Goal: Use online tool/utility: Utilize a website feature to perform a specific function

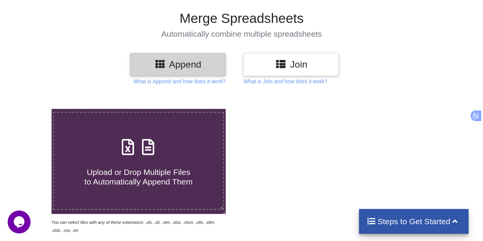
scroll to position [114, 0]
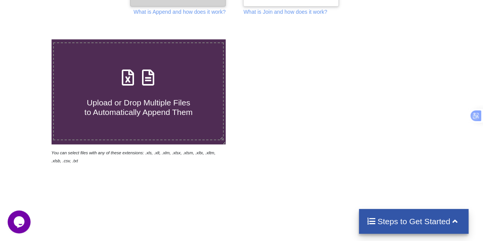
click at [130, 98] on span "Upload or Drop Multiple Files to Automatically Append Them" at bounding box center [138, 107] width 108 height 18
click at [32, 39] on input "Upload or Drop Multiple Files to Automatically Append Them" at bounding box center [32, 39] width 0 height 0
type input "C:\fakepath\1.XLSX"
click at [120, 101] on span "Upload or Drop Multiple Files to Automatically Append Them" at bounding box center [138, 107] width 108 height 18
click at [32, 40] on input "Upload or Drop Multiple Files to Automatically Append Them" at bounding box center [32, 40] width 0 height 0
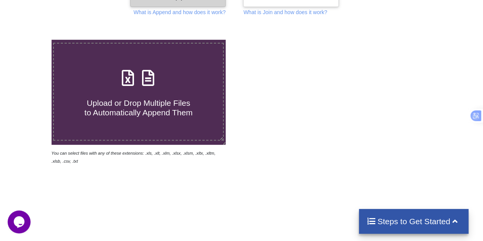
type input "C:\fakepath\1.XLSX"
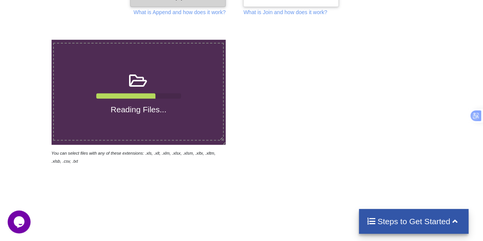
click at [148, 94] on div at bounding box center [125, 98] width 59 height 10
click at [32, 40] on input "Reading Files..." at bounding box center [32, 40] width 0 height 0
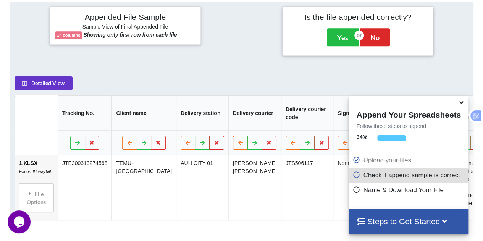
scroll to position [344, 0]
click at [458, 104] on icon at bounding box center [461, 101] width 8 height 7
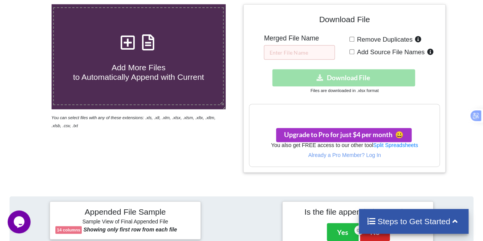
scroll to position [111, 0]
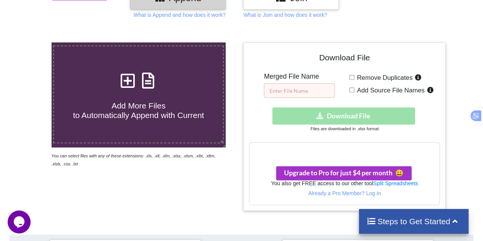
click at [321, 94] on input "text" at bounding box center [299, 90] width 71 height 15
click at [364, 149] on h3 "Your files are more than 1 MB" at bounding box center [344, 150] width 190 height 8
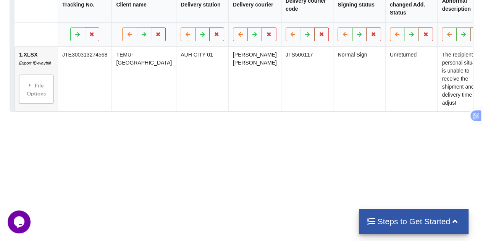
scroll to position [382, 0]
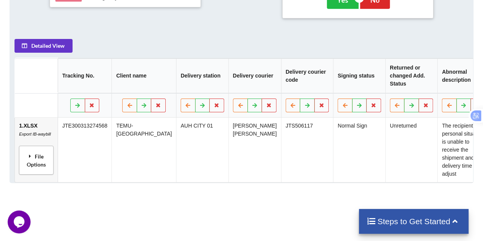
click at [31, 151] on div "File Options" at bounding box center [36, 160] width 30 height 24
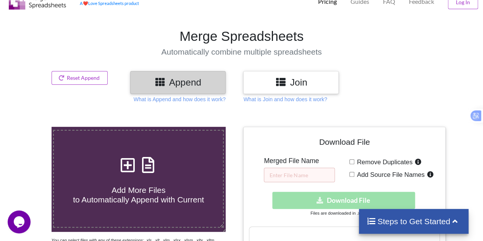
scroll to position [0, 0]
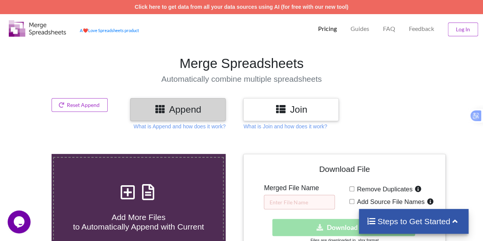
click at [336, 226] on div "Download hidden Download File" at bounding box center [344, 227] width 191 height 17
